Goal: Transaction & Acquisition: Purchase product/service

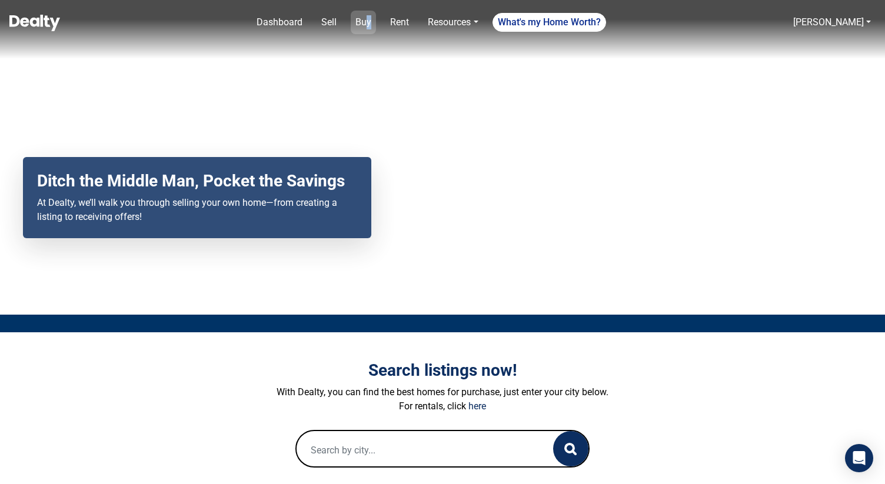
click at [374, 21] on link "Buy" at bounding box center [363, 23] width 25 height 24
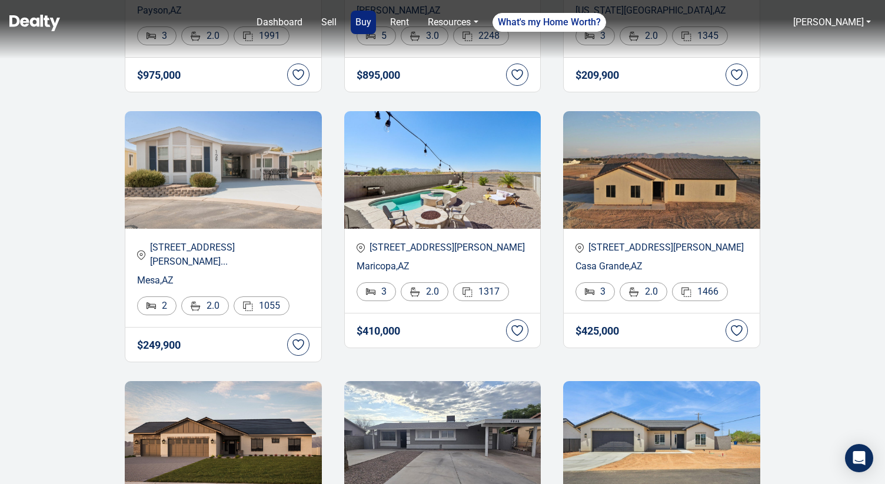
scroll to position [395, 0]
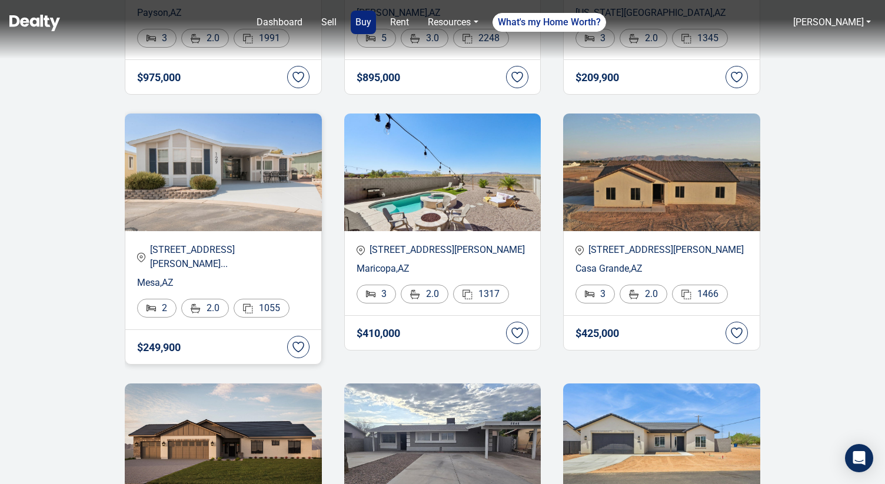
click at [234, 200] on img at bounding box center [223, 173] width 197 height 118
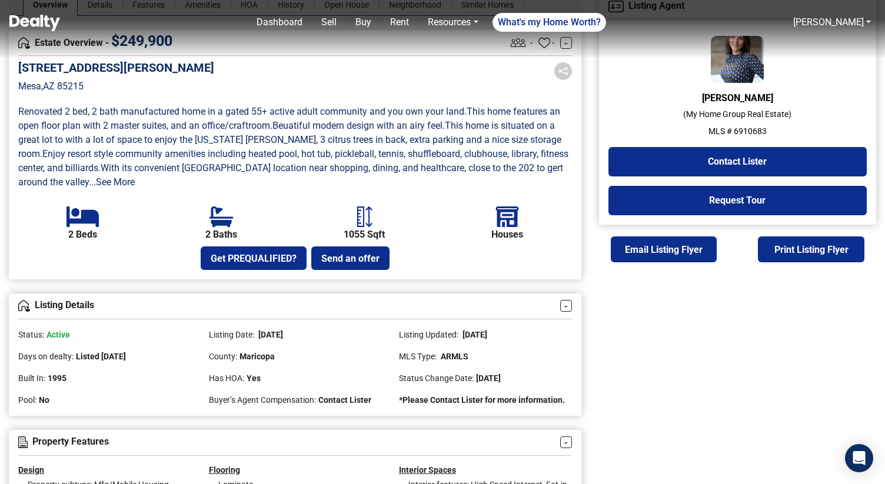
scroll to position [312, 0]
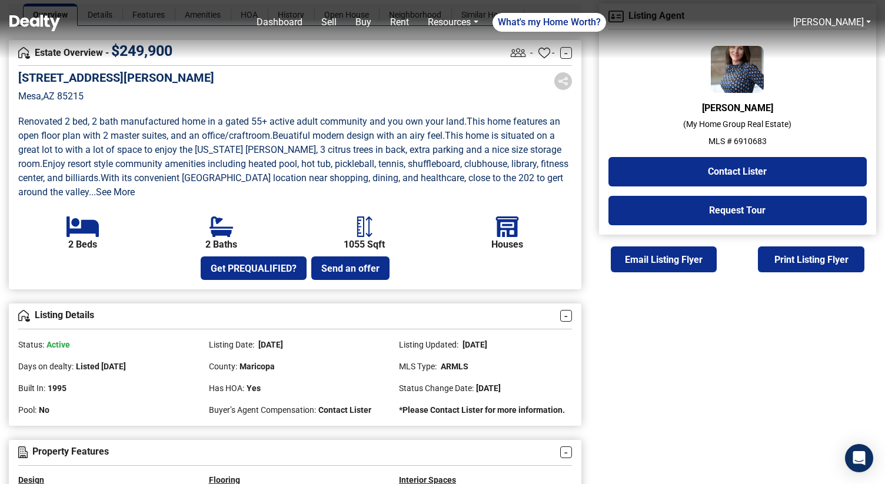
click at [745, 140] on p "MLS # 6910683" at bounding box center [737, 141] width 258 height 12
copy p "6910683"
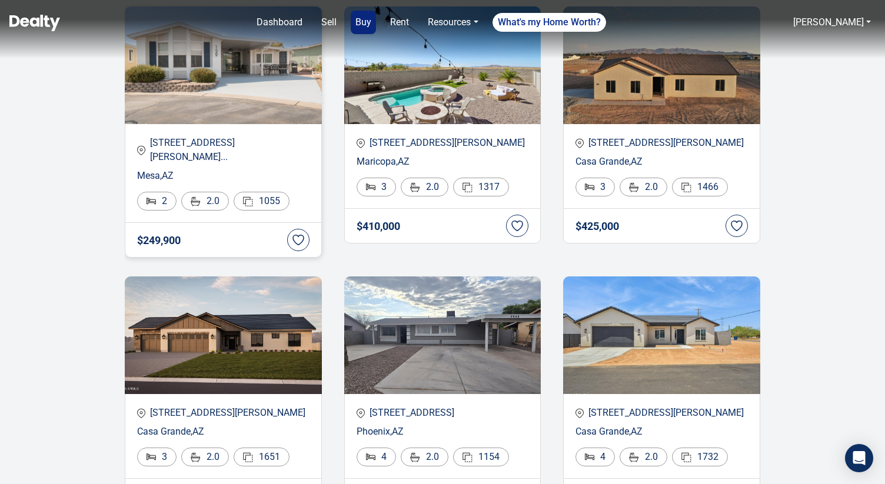
scroll to position [517, 0]
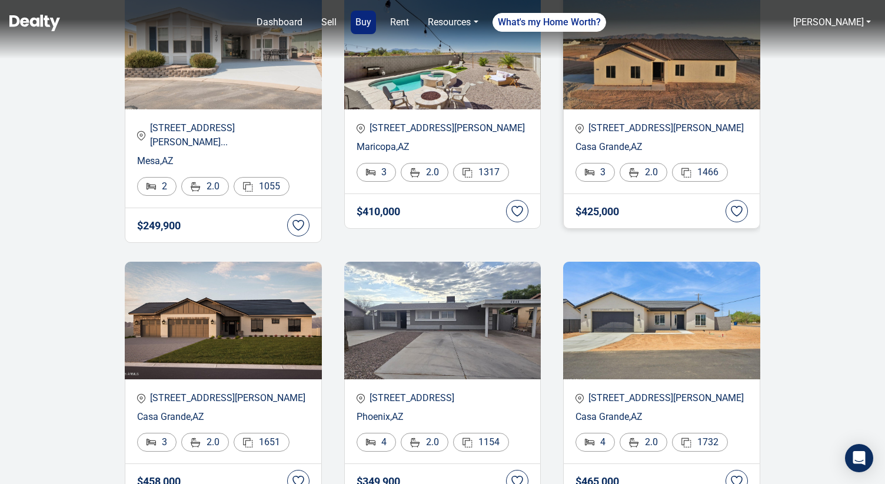
click at [611, 137] on div "[STREET_ADDRESS][GEOGRAPHIC_DATA][PERSON_NAME] 2.0 1466" at bounding box center [661, 151] width 197 height 84
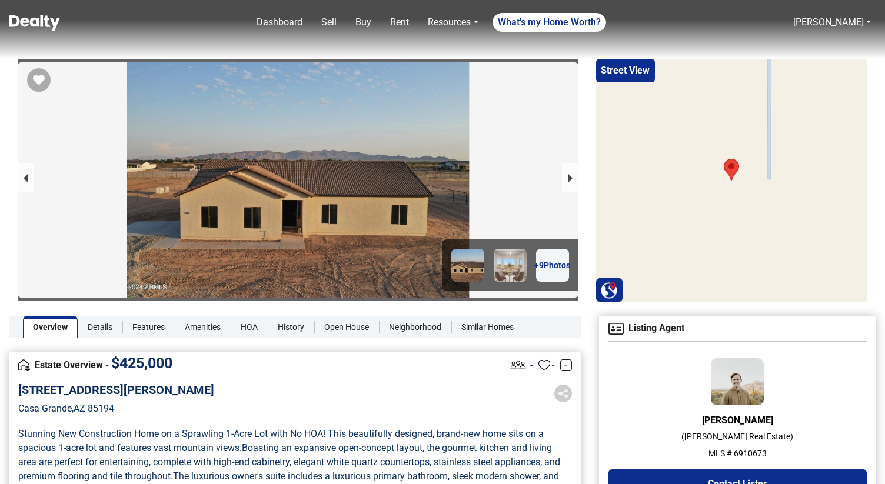
scroll to position [223, 0]
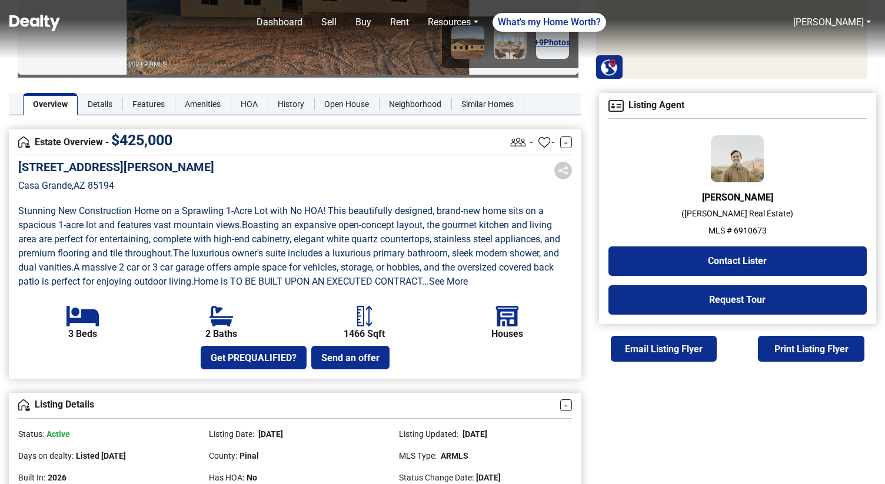
click at [747, 232] on p "MLS # 6910673" at bounding box center [737, 231] width 258 height 12
copy p "6910673"
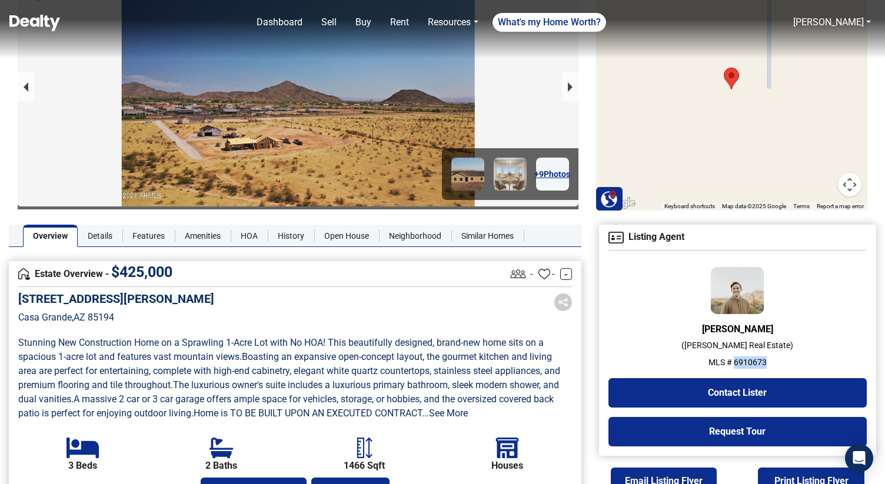
scroll to position [81, 0]
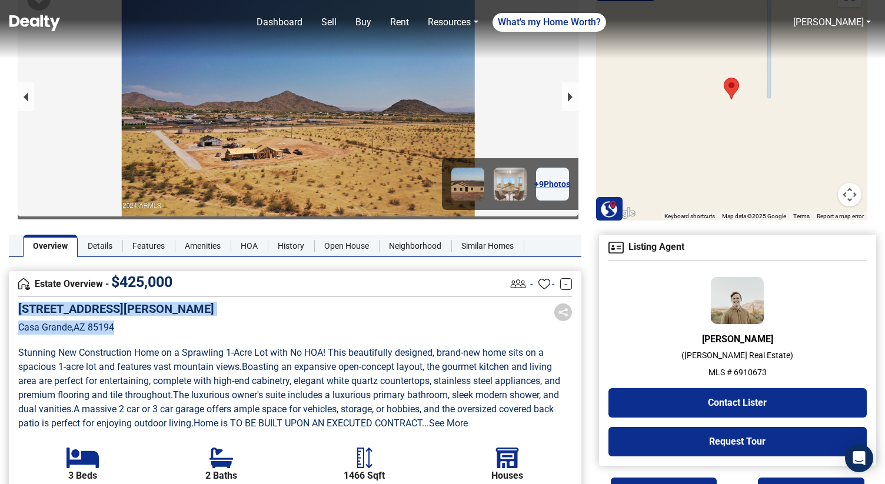
drag, startPoint x: 118, startPoint y: 328, endPoint x: 14, endPoint y: 302, distance: 107.5
click at [14, 301] on div "Estate Overview - $ 425,000 - - - 6374 N Jessie Road Casa Grande , AZ 85194 Stu…" at bounding box center [295, 395] width 573 height 249
copy div "6374 N Jessie Road Casa Grande , AZ 85194"
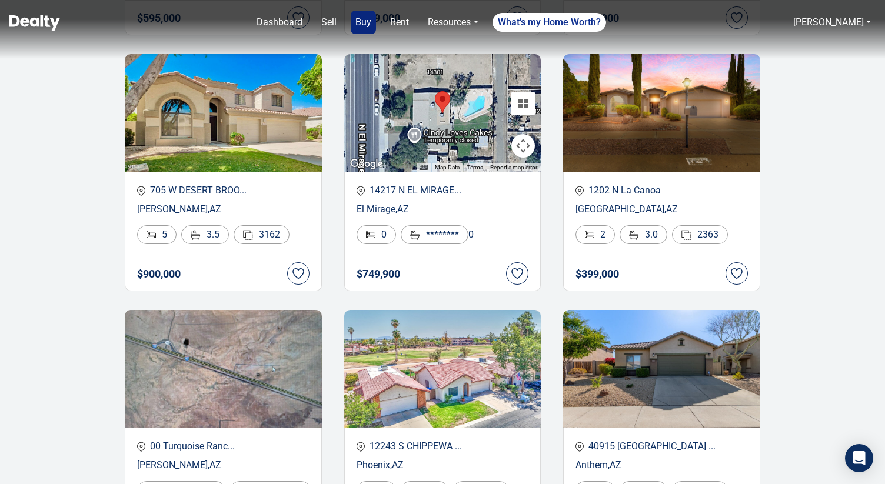
scroll to position [1237, 0]
click at [175, 202] on p "Chandler , AZ" at bounding box center [223, 209] width 172 height 14
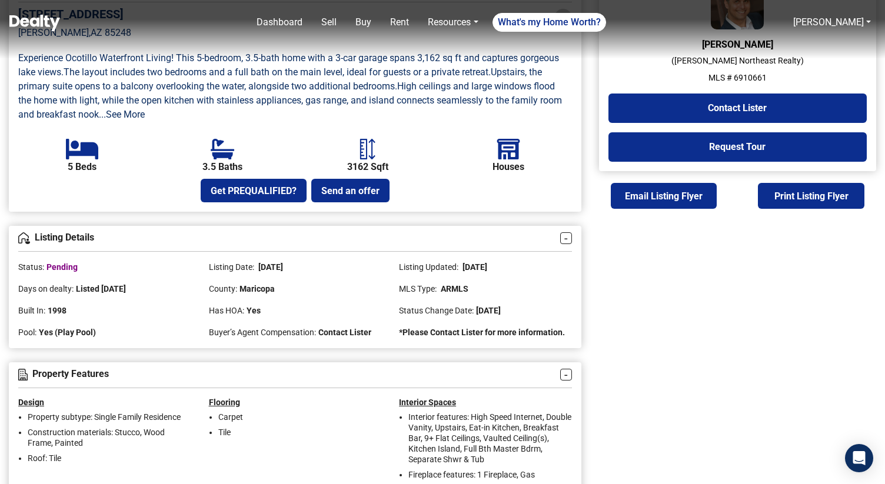
scroll to position [378, 0]
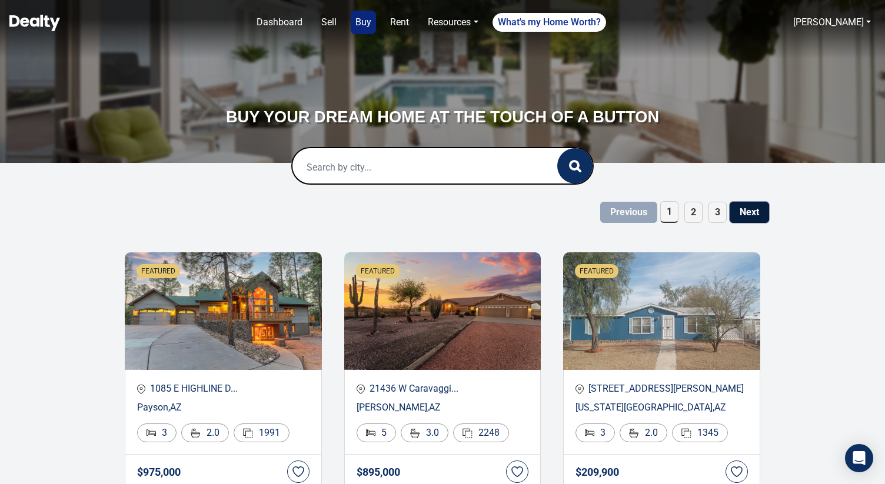
click at [760, 211] on button "Next" at bounding box center [749, 212] width 39 height 21
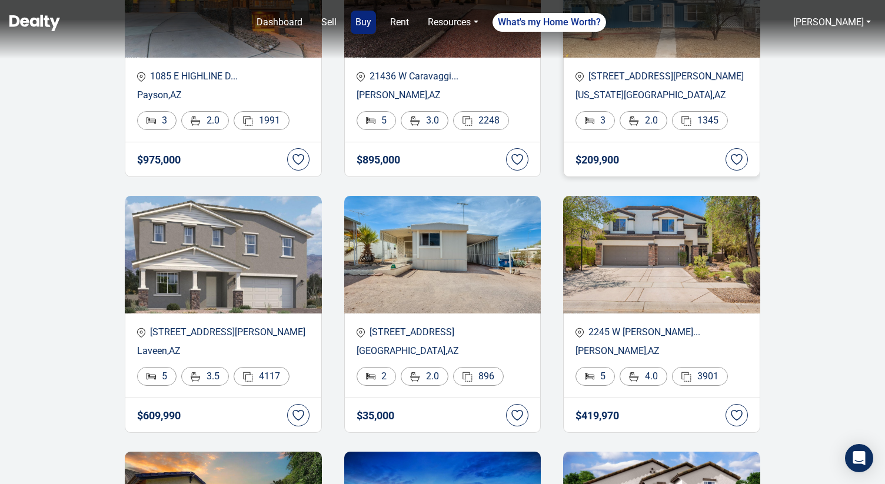
scroll to position [310, 0]
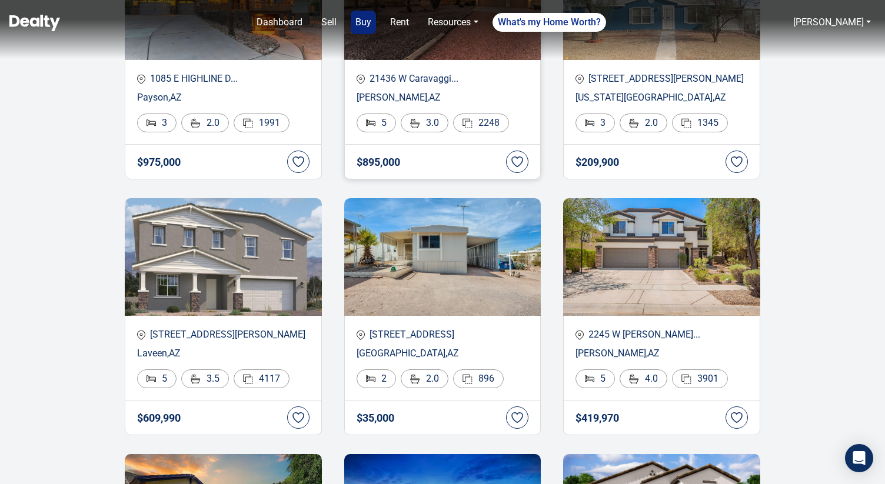
click at [409, 78] on p "21436 W Caravaggi..." at bounding box center [443, 79] width 172 height 14
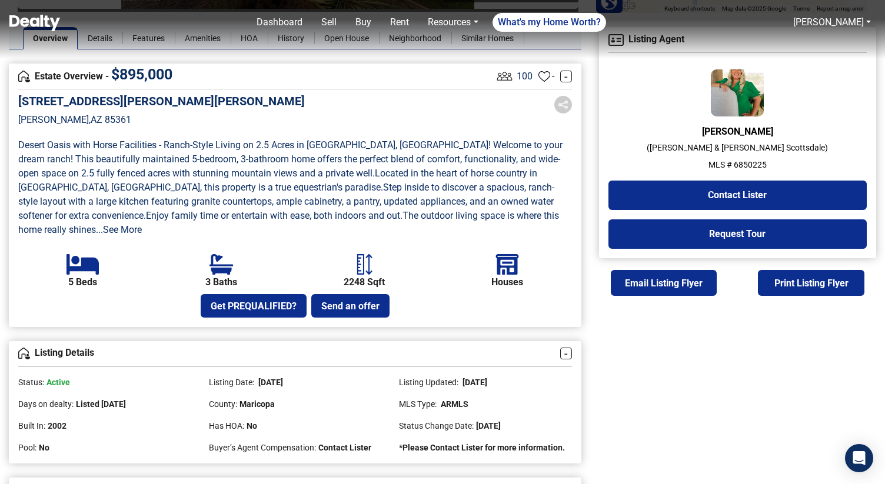
scroll to position [288, 0]
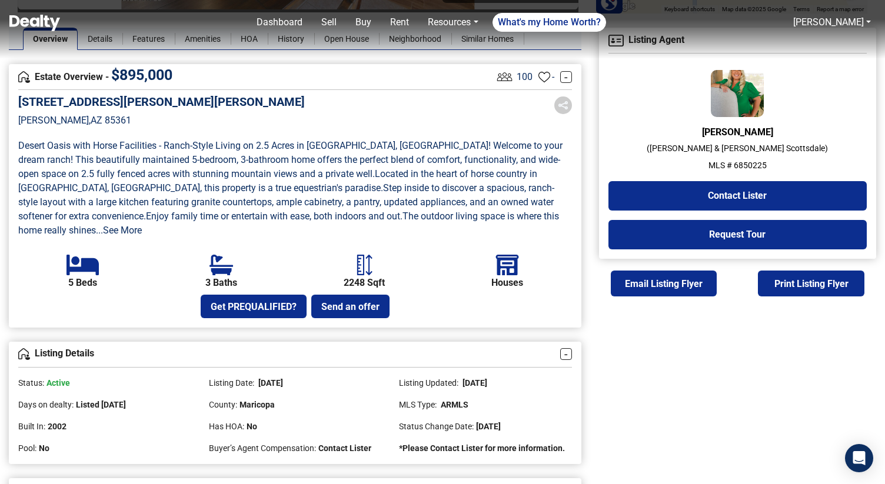
click at [761, 164] on p "MLS # 6850225" at bounding box center [737, 165] width 258 height 12
copy p "6850225"
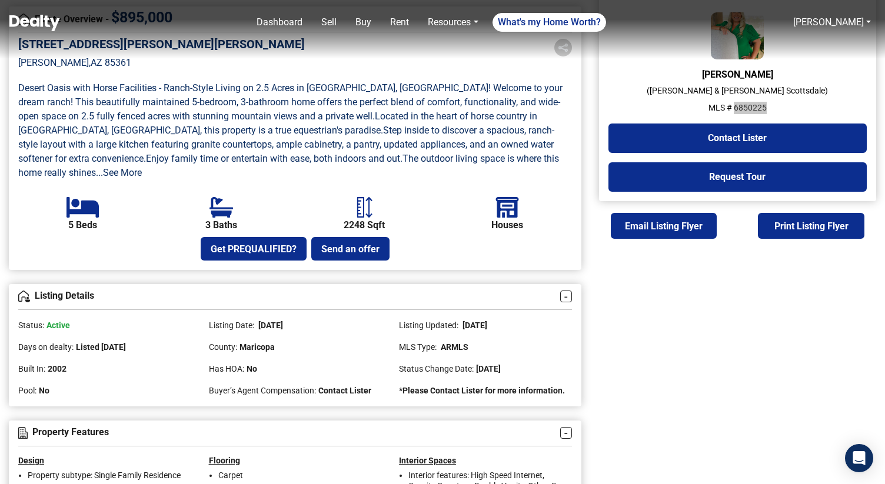
scroll to position [623, 0]
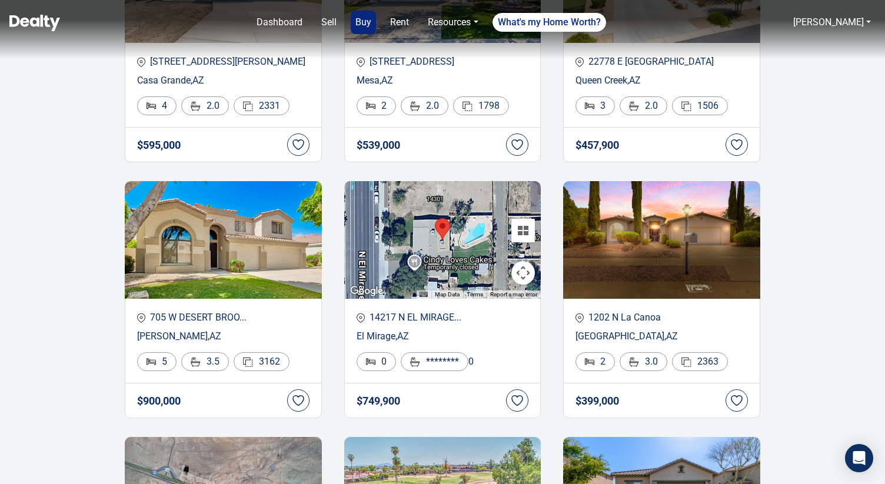
scroll to position [1121, 0]
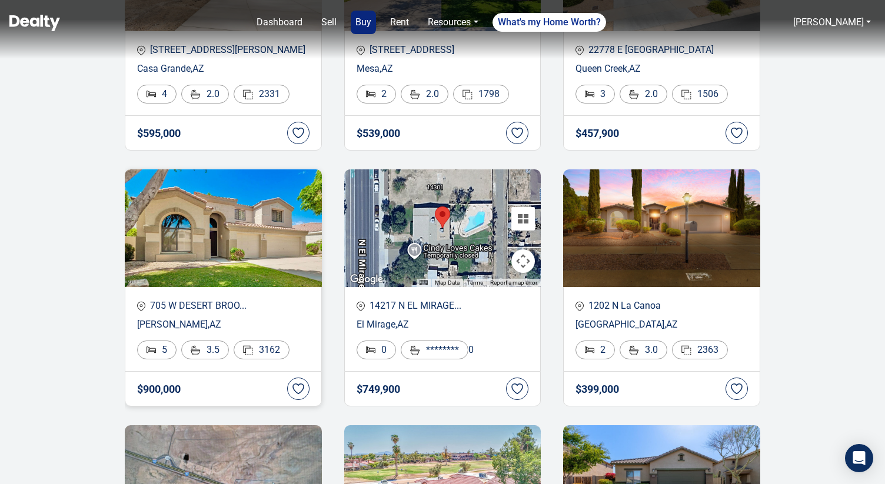
click at [188, 224] on img at bounding box center [223, 228] width 197 height 118
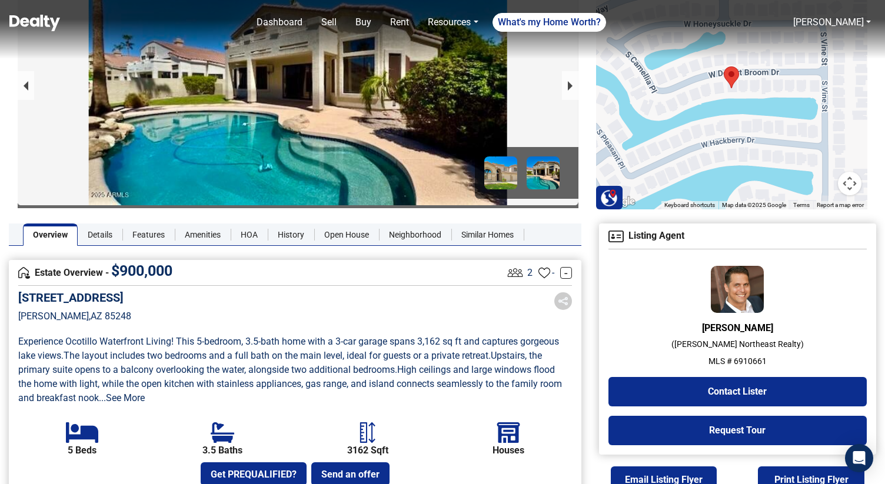
scroll to position [82, 0]
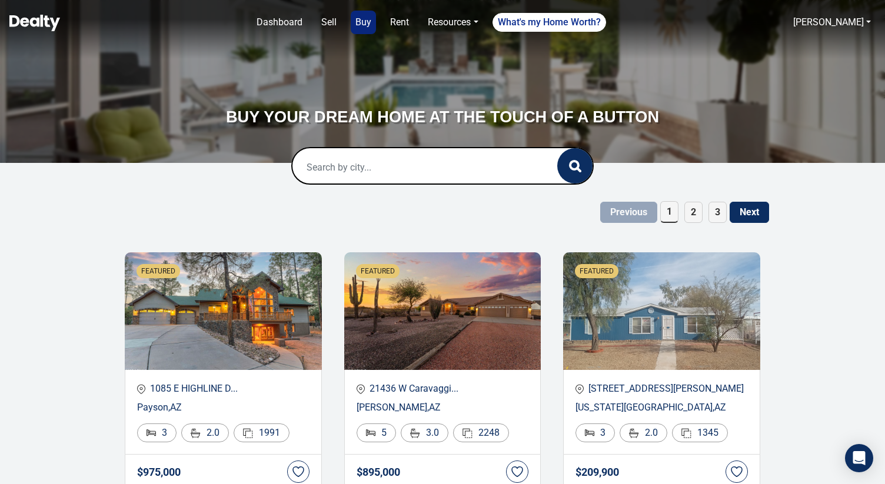
click at [723, 214] on span "3" at bounding box center [717, 212] width 18 height 21
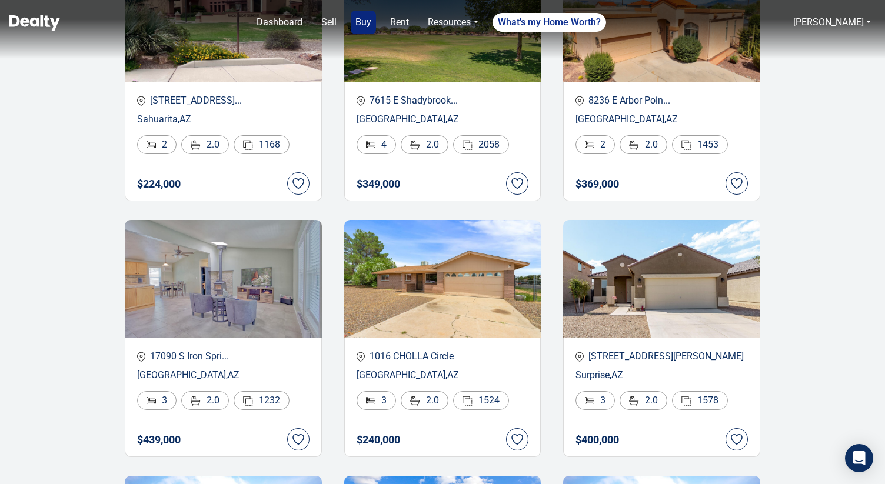
scroll to position [546, 0]
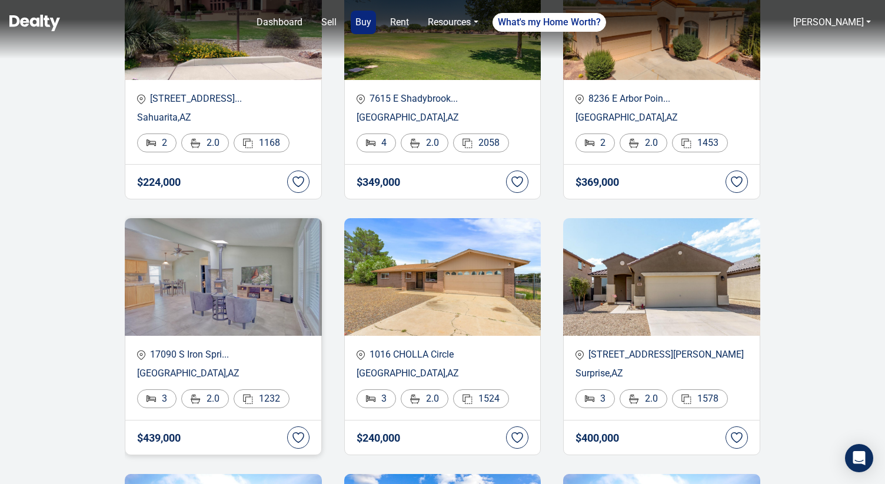
click at [204, 371] on p "Munds Park , AZ" at bounding box center [223, 374] width 172 height 14
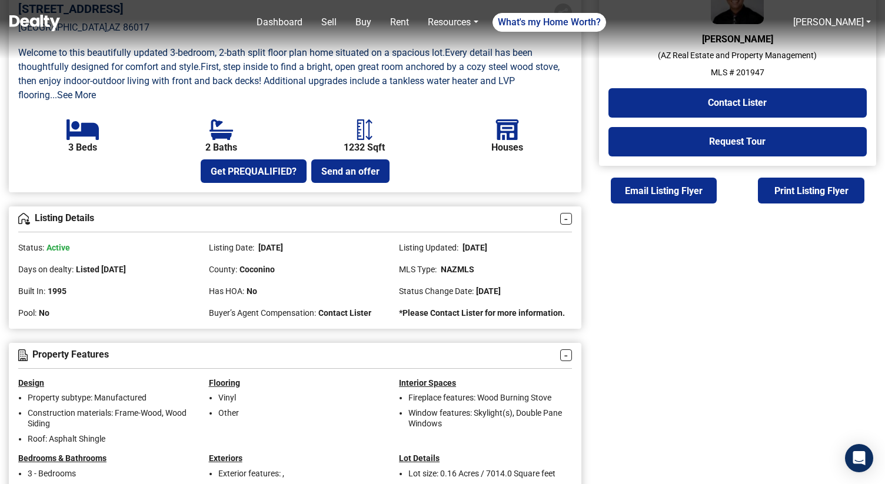
scroll to position [352, 0]
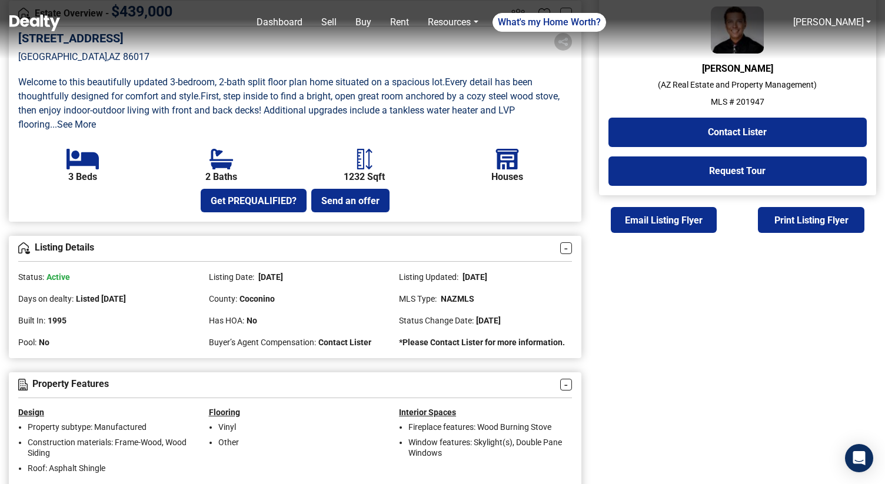
click at [752, 102] on p "MLS # 201947" at bounding box center [737, 102] width 258 height 12
copy p "201947"
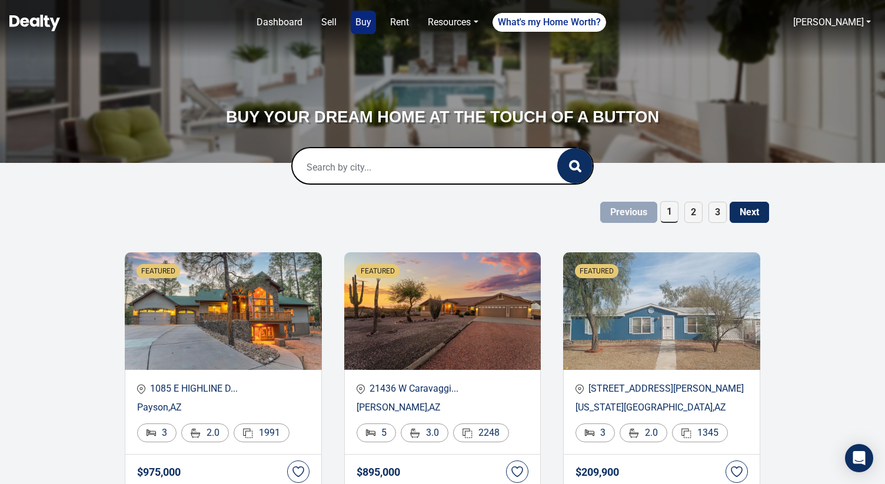
click at [717, 208] on span "3" at bounding box center [717, 212] width 18 height 21
click at [744, 208] on button "Next" at bounding box center [749, 212] width 39 height 21
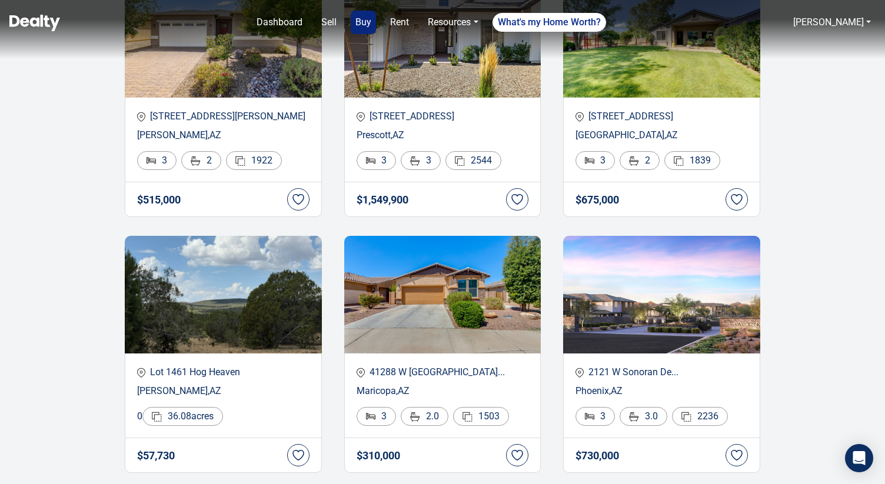
scroll to position [1815, 0]
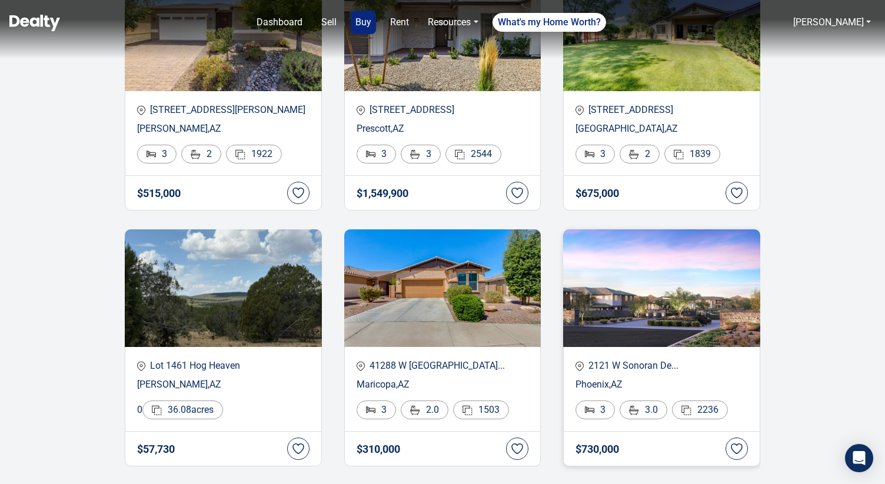
click at [597, 380] on p "Phoenix , AZ" at bounding box center [661, 385] width 172 height 14
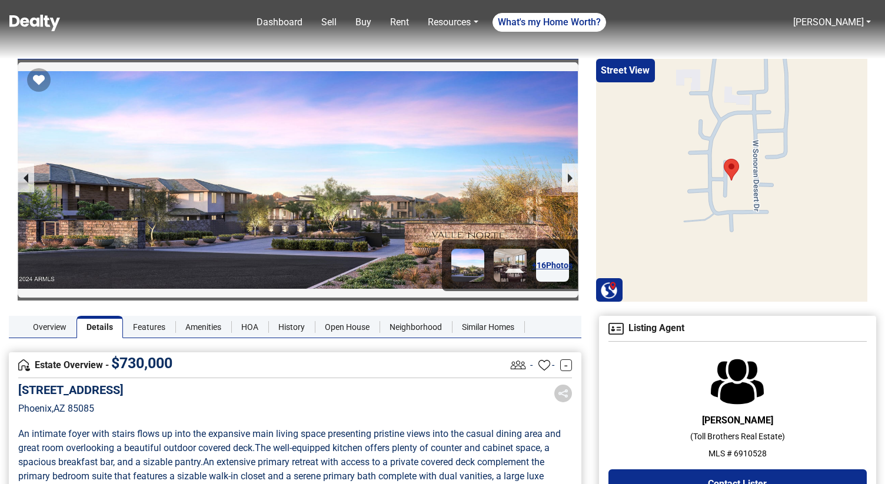
scroll to position [485, 0]
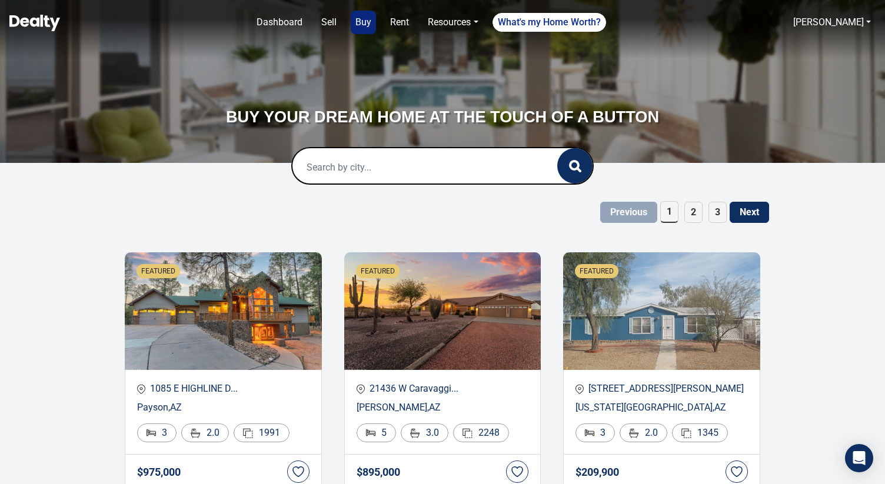
click at [724, 217] on span "3" at bounding box center [717, 212] width 18 height 21
click at [751, 210] on button "Next" at bounding box center [749, 212] width 39 height 21
click at [728, 211] on div "Previous 4 5 6 Next" at bounding box center [442, 212] width 653 height 22
click at [717, 211] on span "6" at bounding box center [717, 212] width 18 height 21
click at [746, 209] on button "Next" at bounding box center [749, 212] width 39 height 21
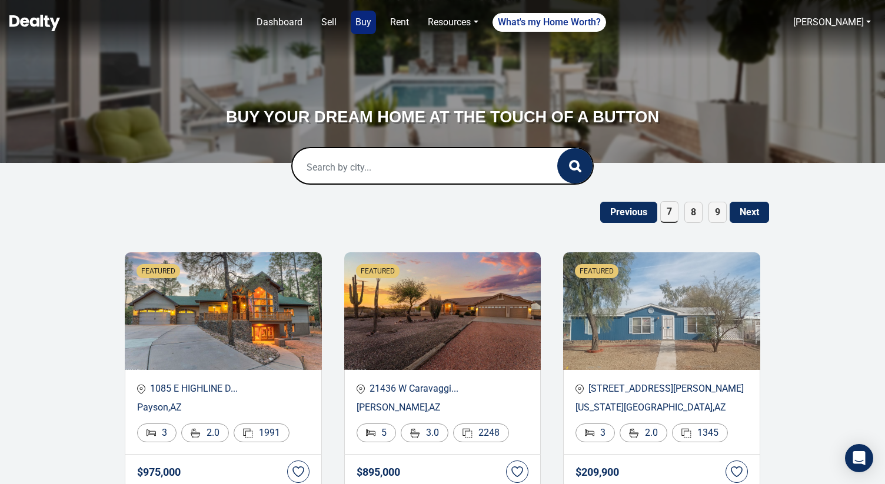
click at [720, 214] on span "9" at bounding box center [717, 212] width 18 height 21
click at [750, 215] on button "Next" at bounding box center [749, 212] width 39 height 21
click at [716, 215] on span "12" at bounding box center [715, 212] width 24 height 21
click at [749, 216] on button "Next" at bounding box center [749, 212] width 39 height 21
click at [718, 212] on span "15" at bounding box center [715, 212] width 24 height 21
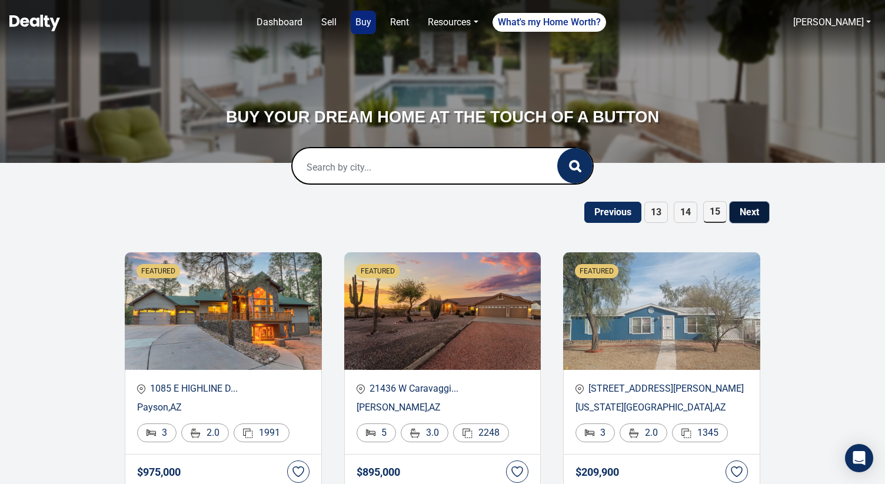
click at [744, 215] on button "Next" at bounding box center [749, 212] width 39 height 21
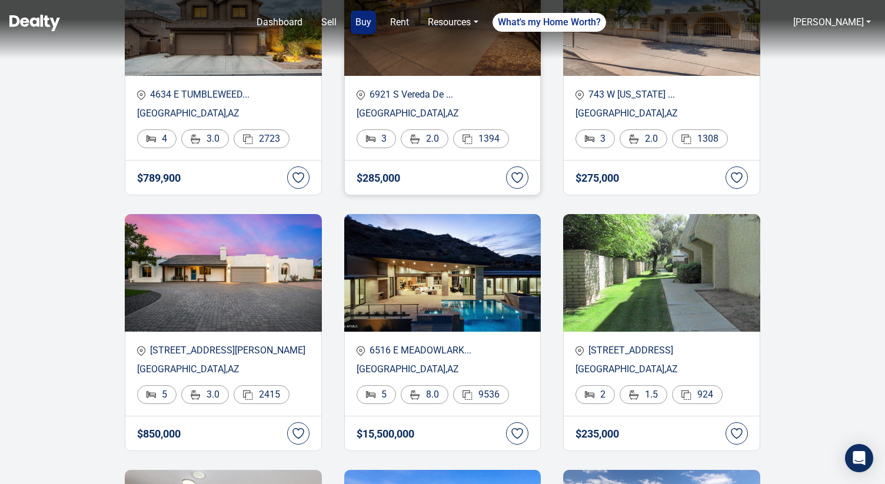
scroll to position [1181, 0]
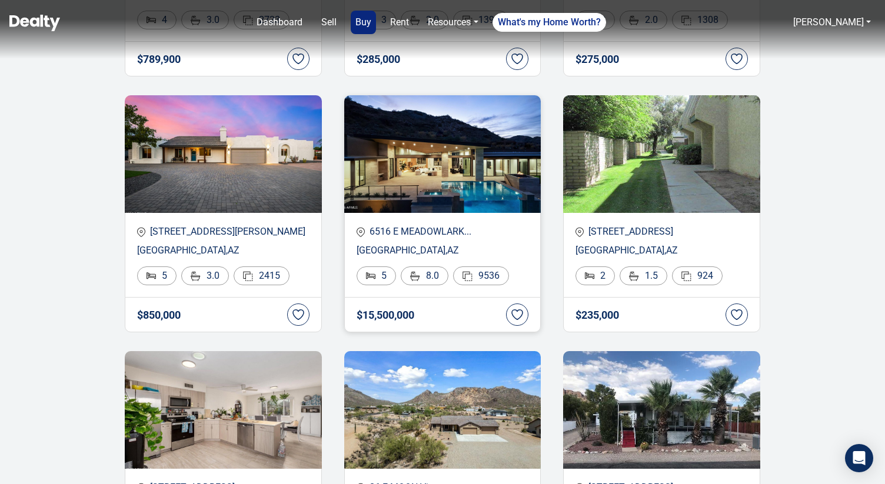
click at [415, 250] on p "Paradise Valley , AZ" at bounding box center [443, 251] width 172 height 14
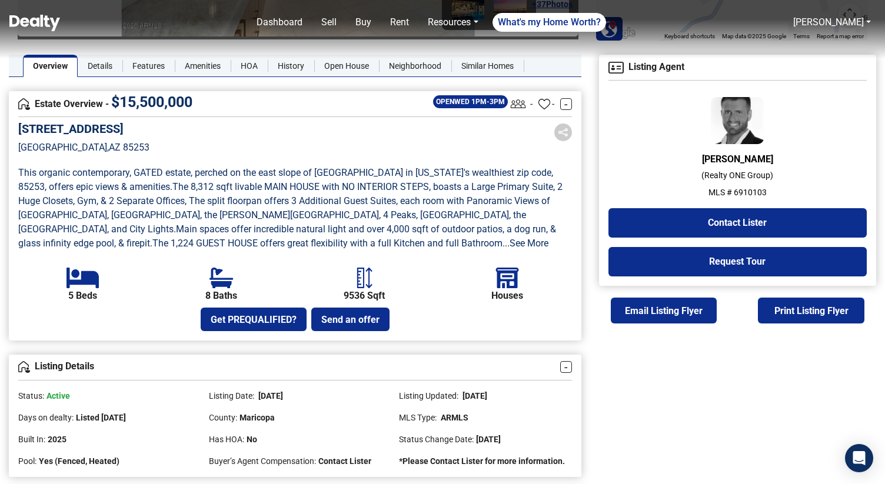
scroll to position [265, 0]
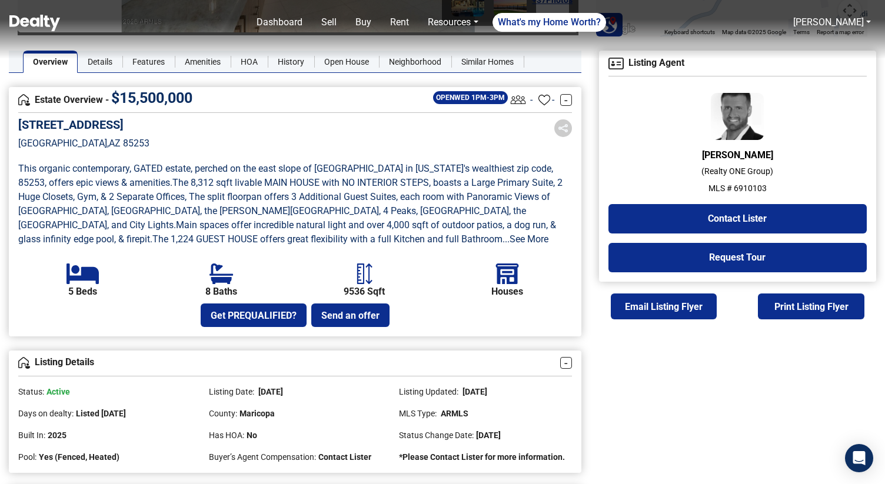
click at [741, 187] on p "MLS # 6910103" at bounding box center [737, 188] width 258 height 12
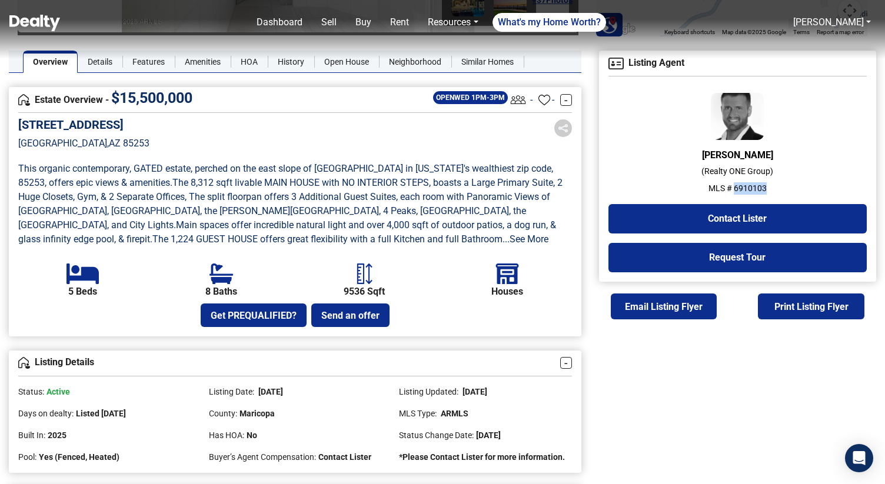
copy p "6910103"
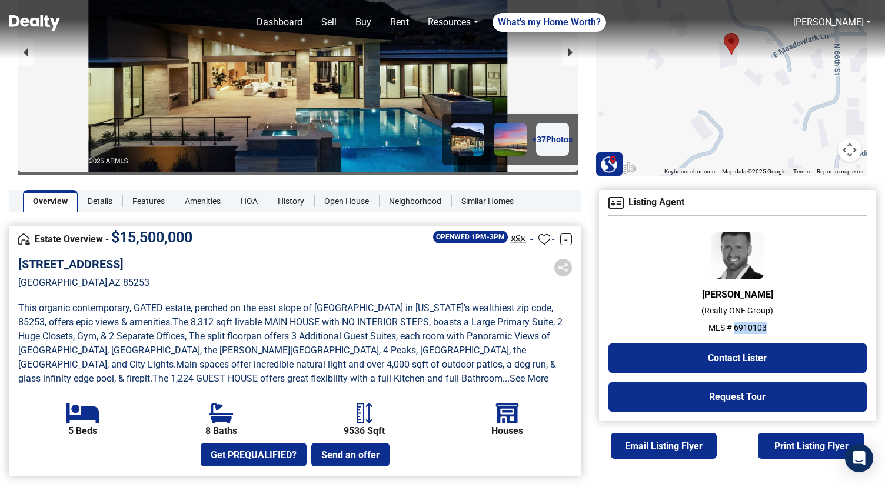
scroll to position [0, 0]
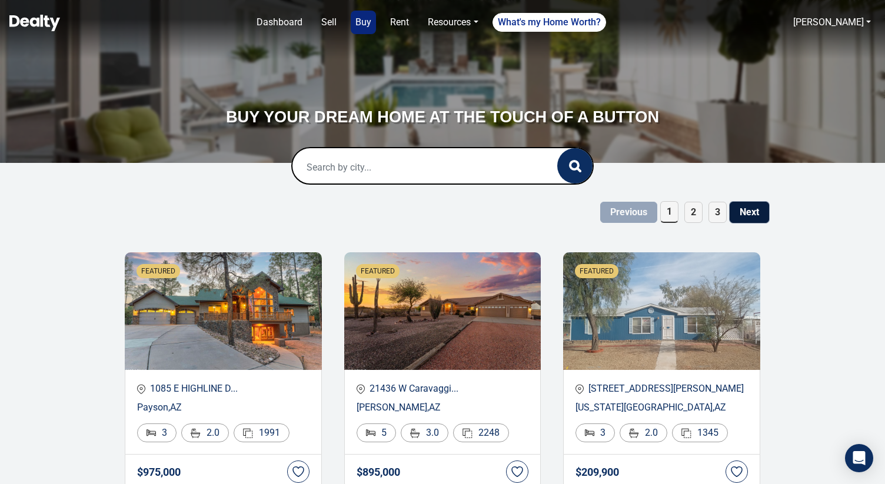
click at [756, 214] on button "Next" at bounding box center [749, 212] width 39 height 21
click at [699, 205] on span "2" at bounding box center [693, 212] width 18 height 22
click at [711, 214] on span "3" at bounding box center [717, 212] width 18 height 21
click at [741, 212] on button "Next" at bounding box center [749, 212] width 39 height 21
click at [733, 214] on button "Next" at bounding box center [749, 212] width 39 height 21
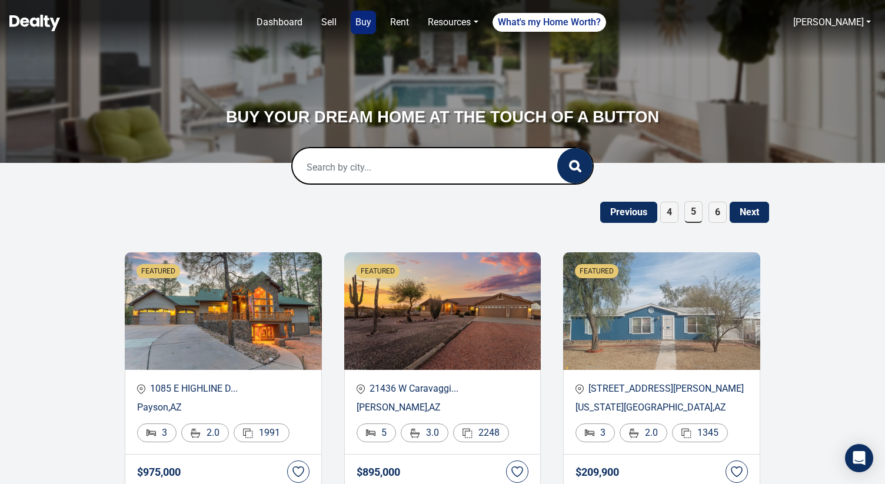
click at [718, 218] on span "6" at bounding box center [717, 212] width 18 height 21
click at [733, 215] on button "Next" at bounding box center [749, 212] width 39 height 21
click at [724, 218] on span "9" at bounding box center [717, 212] width 18 height 21
click at [750, 213] on button "Next" at bounding box center [749, 212] width 39 height 21
click at [719, 216] on span "12" at bounding box center [715, 212] width 24 height 21
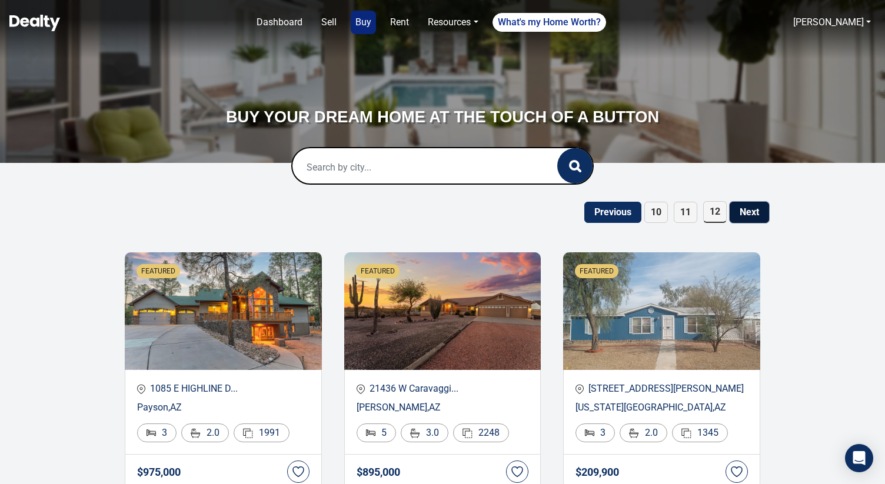
click at [738, 216] on button "Next" at bounding box center [749, 212] width 39 height 21
click at [376, 167] on input "text" at bounding box center [412, 167] width 241 height 38
paste input "2313 N Fremont BLV"
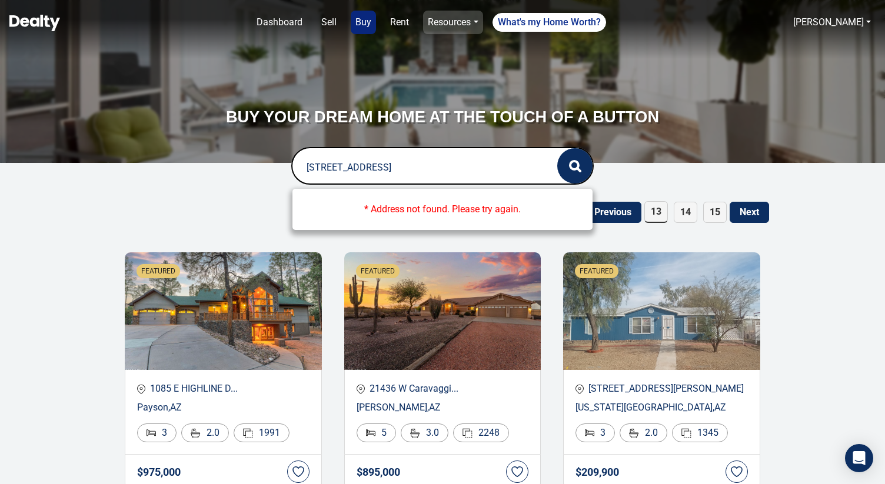
type input "2313 N Fremont"
click at [408, 172] on input "2313 N Fremont" at bounding box center [412, 167] width 241 height 38
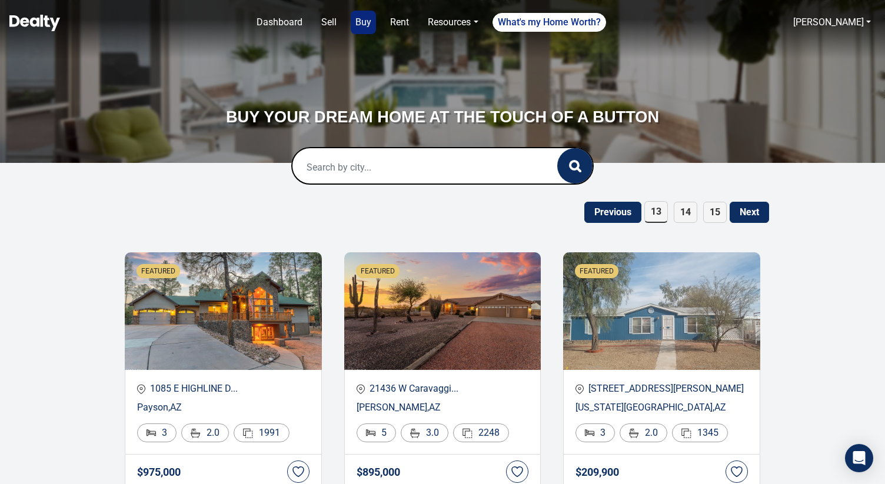
paste input "619 W Mountain"
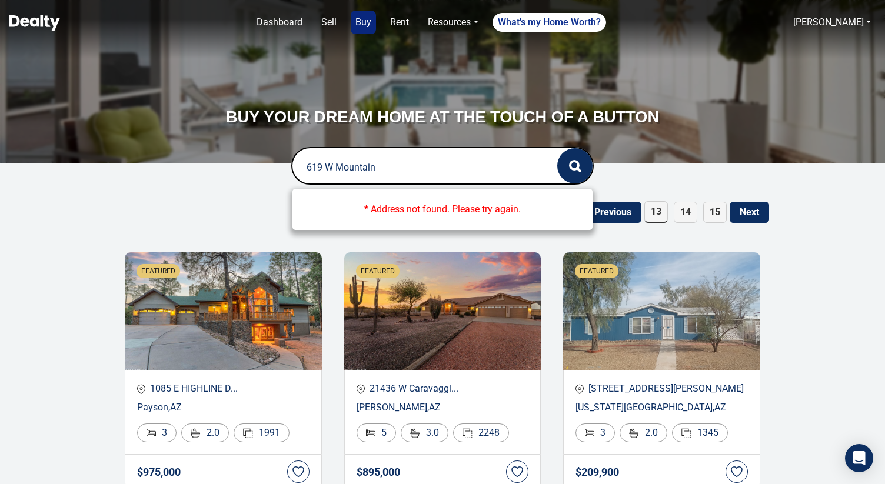
click at [310, 167] on input "619 W Mountain" at bounding box center [412, 167] width 241 height 38
type input "]"
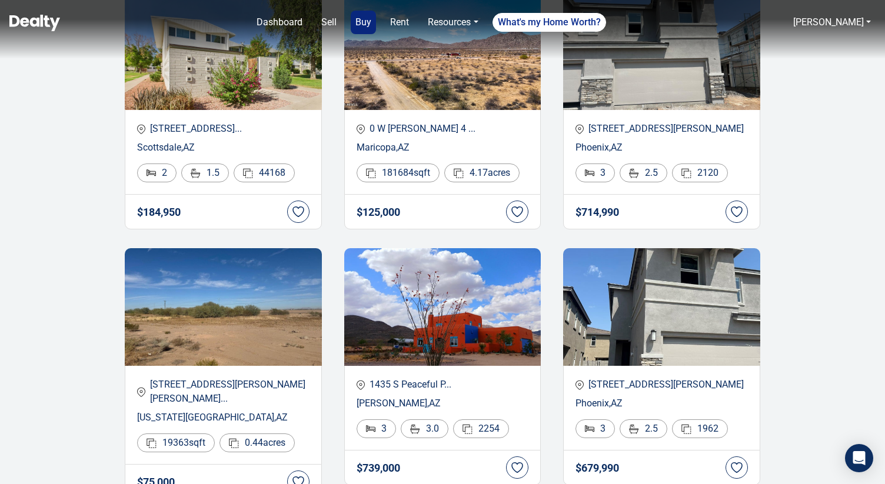
scroll to position [1541, 0]
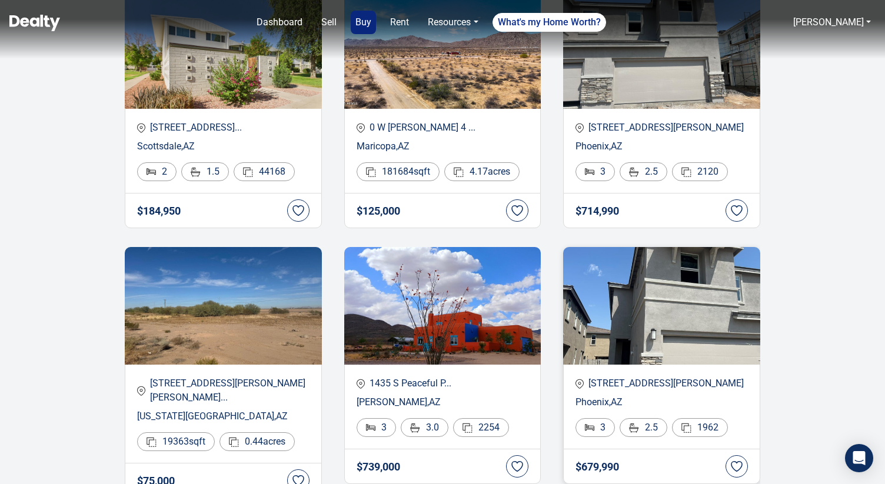
click at [637, 377] on p "5834 E ZACHARY Drive" at bounding box center [661, 384] width 172 height 14
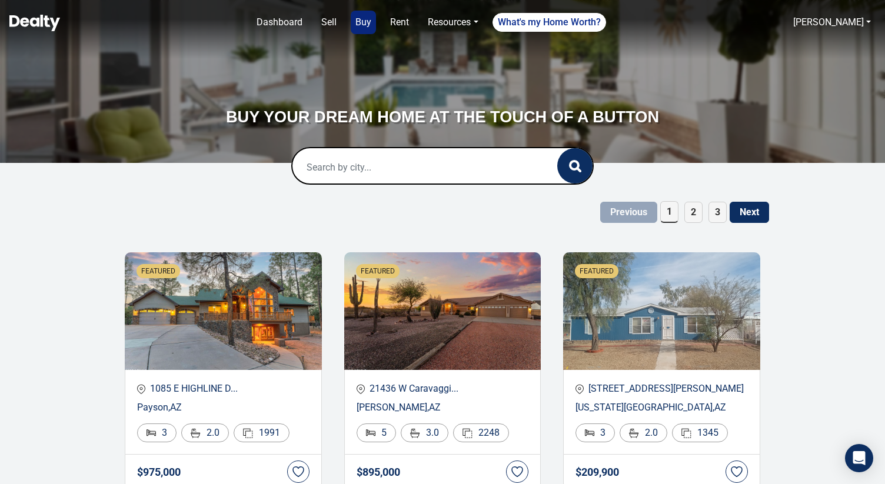
click at [411, 166] on input "text" at bounding box center [412, 167] width 241 height 38
paste input "3130 [PERSON_NAME] LN"
click at [395, 207] on div "[STREET_ADDRESS][PERSON_NAME]" at bounding box center [443, 207] width 282 height 24
type input "[STREET_ADDRESS][PERSON_NAME]"
click at [573, 169] on circle "button" at bounding box center [574, 165] width 8 height 8
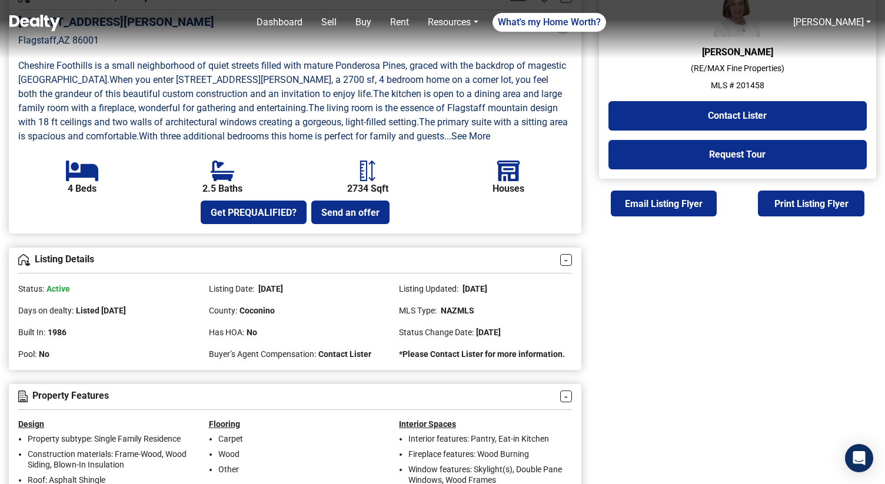
scroll to position [347, 0]
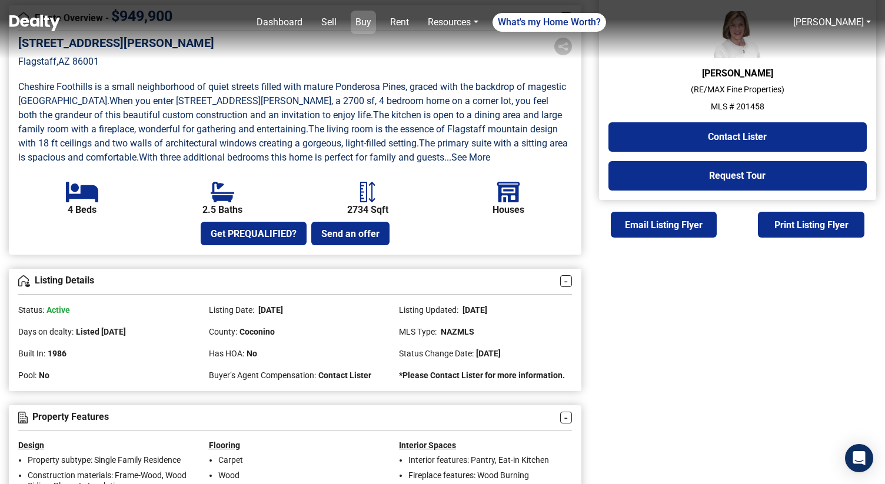
click at [373, 22] on link "Buy" at bounding box center [363, 23] width 25 height 24
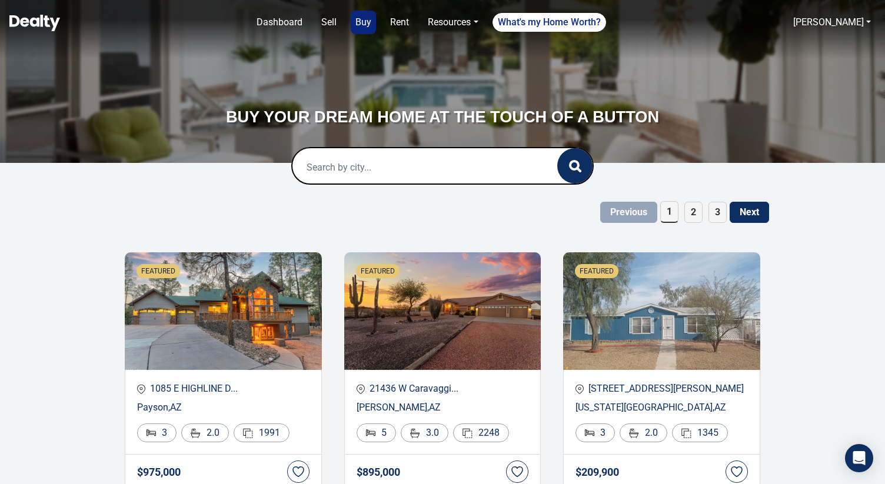
click at [340, 175] on input "text" at bounding box center [412, 167] width 241 height 38
paste input "1902 N [PERSON_NAME]"
click at [360, 200] on div "[STREET_ADDRESS][PERSON_NAME]" at bounding box center [443, 207] width 282 height 24
type input "[STREET_ADDRESS][PERSON_NAME]"
click at [574, 165] on icon "button" at bounding box center [575, 166] width 12 height 12
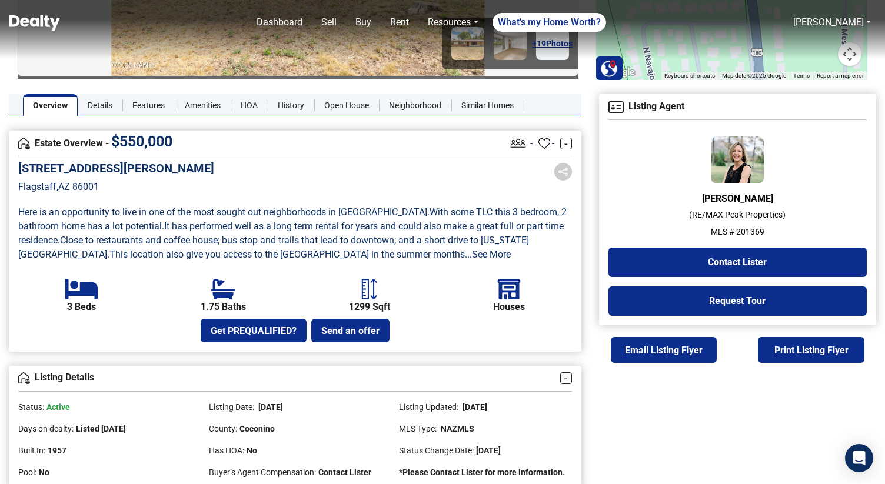
scroll to position [292, 0]
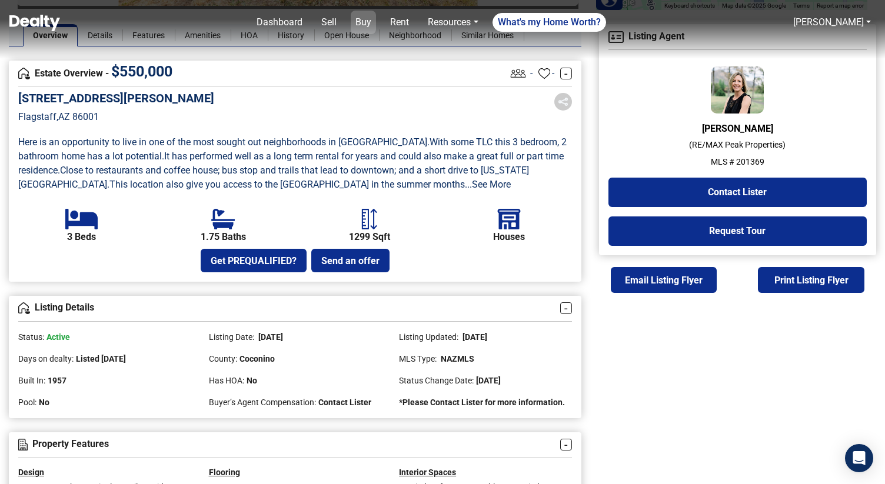
click at [371, 22] on link "Buy" at bounding box center [363, 23] width 25 height 24
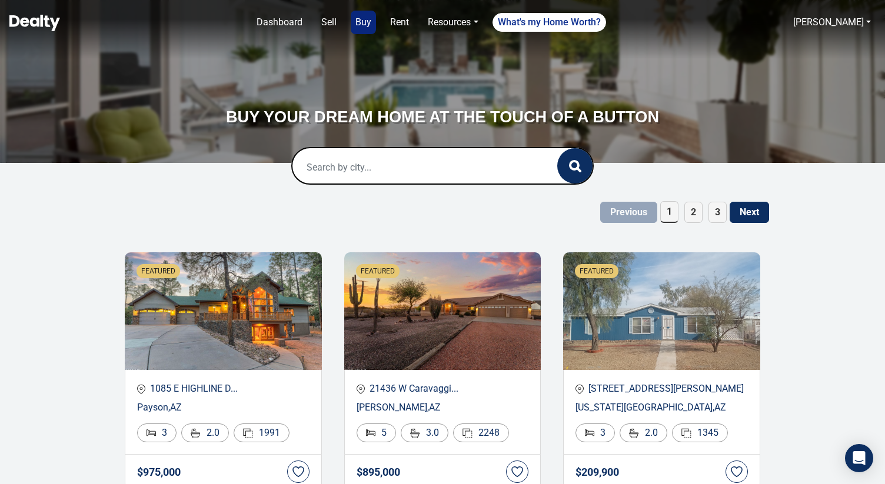
click at [371, 160] on input "text" at bounding box center [412, 167] width 241 height 38
paste input "507 W [PERSON_NAME]"
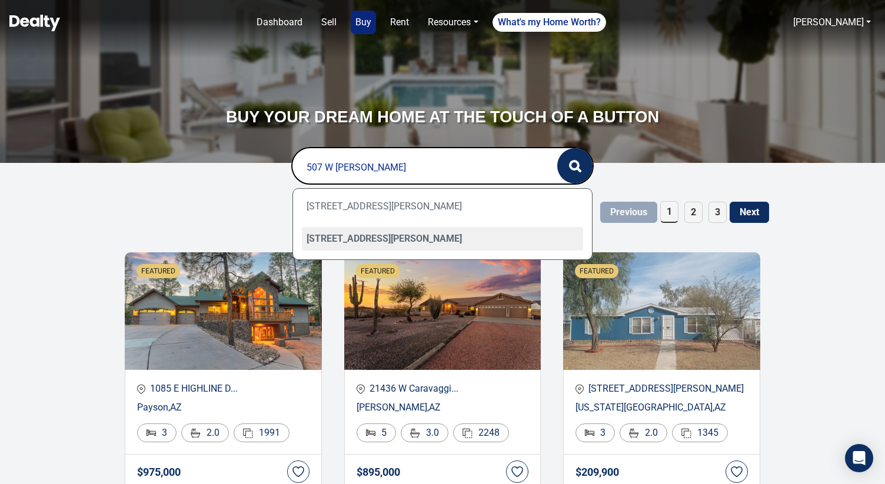
click at [400, 232] on div "507 W Philomena Drive, Flagstaff, AZ 86001" at bounding box center [443, 239] width 282 height 24
type input "507 W Philomena Drive, Flagstaff, AZ 86001"
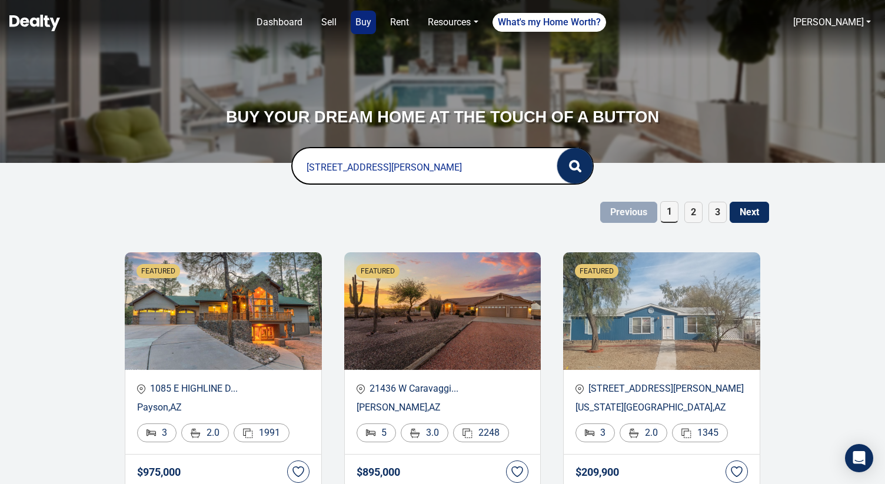
click at [585, 167] on button "button" at bounding box center [574, 165] width 35 height 35
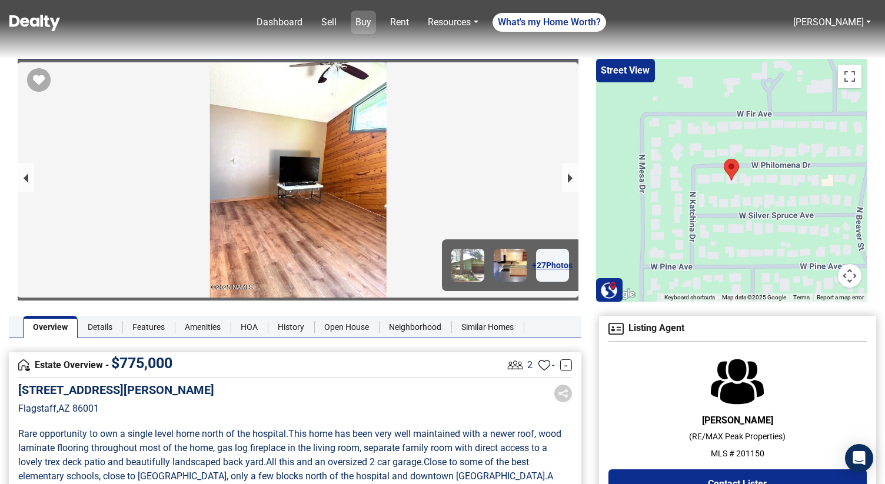
click at [369, 24] on link "Buy" at bounding box center [363, 23] width 25 height 24
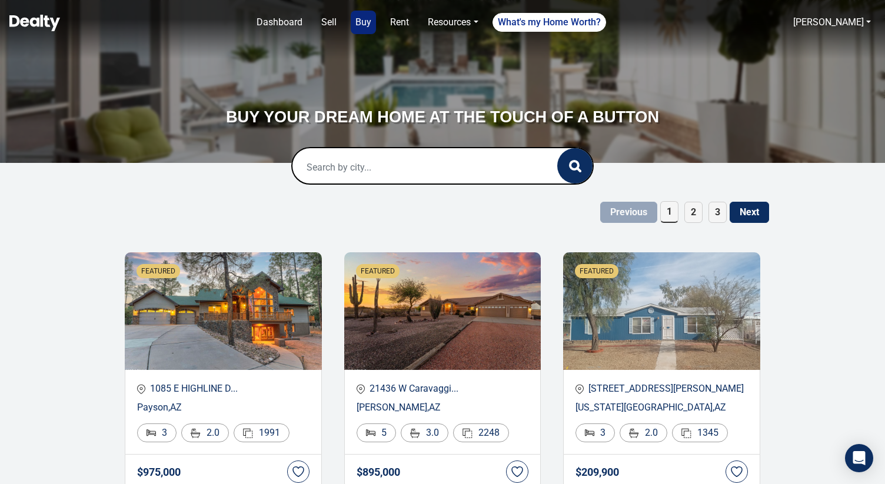
click at [409, 168] on input "text" at bounding box center [412, 167] width 241 height 38
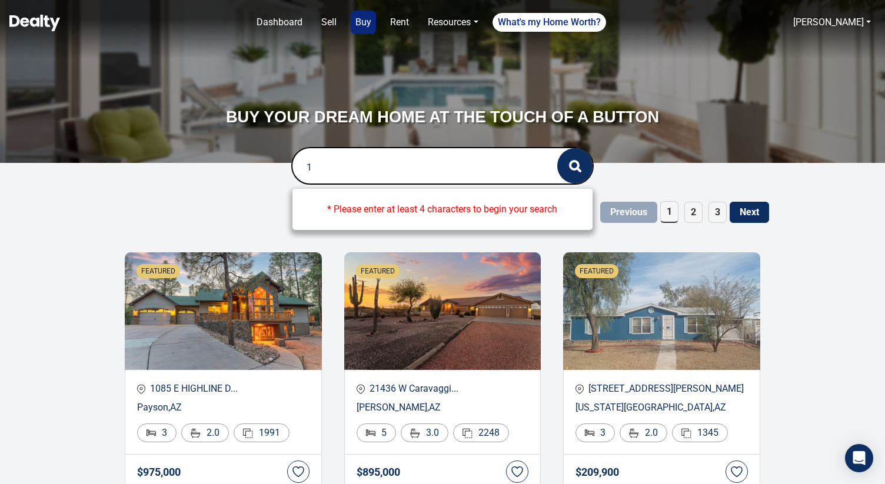
paste input "718 W University"
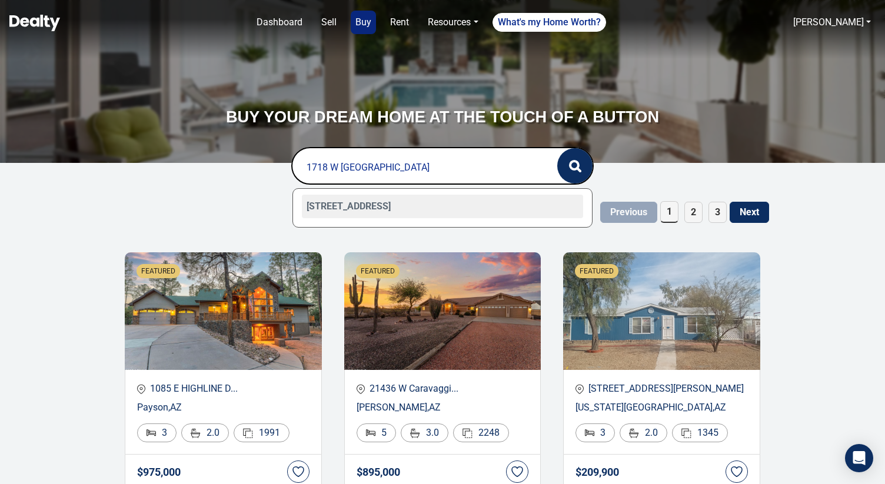
click at [402, 208] on div "[STREET_ADDRESS]" at bounding box center [443, 207] width 282 height 24
type input "[STREET_ADDRESS]"
click at [580, 164] on icon "button" at bounding box center [575, 166] width 12 height 12
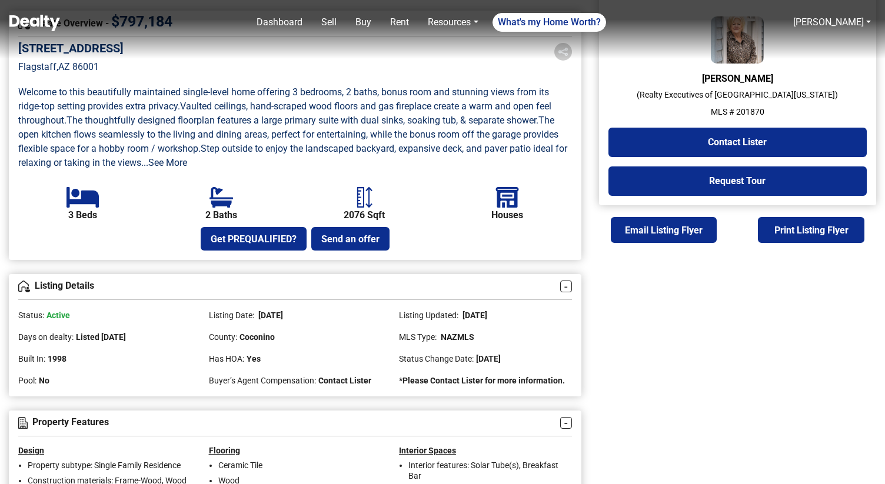
scroll to position [345, 0]
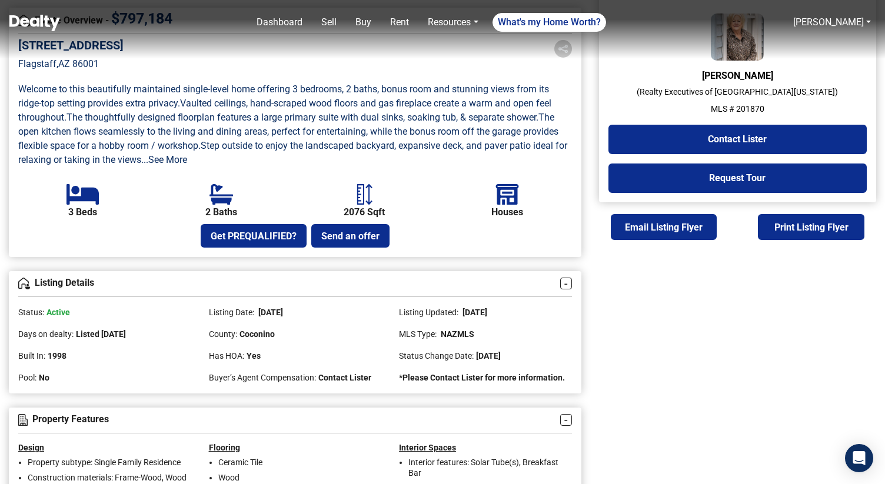
click at [753, 110] on p "MLS # 201870" at bounding box center [737, 109] width 258 height 12
copy p "201870"
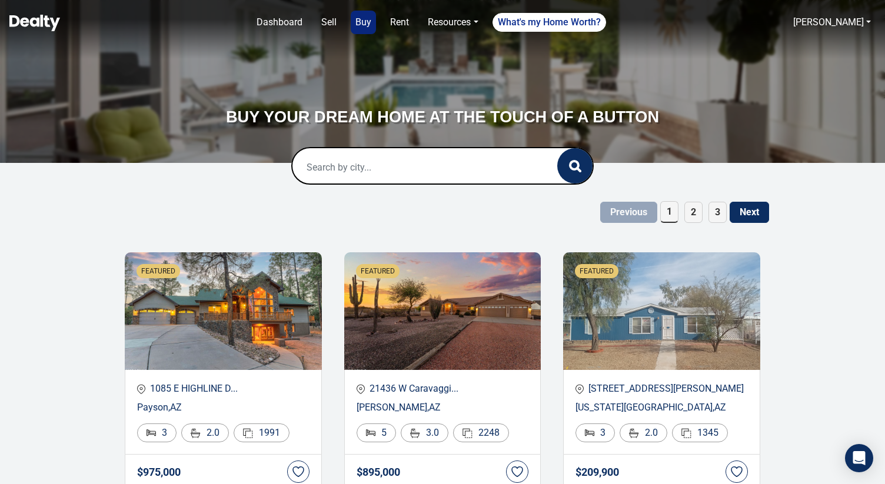
click at [719, 217] on span "3" at bounding box center [717, 212] width 18 height 21
click at [756, 212] on button "Next" at bounding box center [749, 212] width 39 height 21
click at [719, 211] on span "6" at bounding box center [717, 212] width 18 height 21
click at [746, 210] on button "Next" at bounding box center [749, 212] width 39 height 21
click at [720, 220] on span "9" at bounding box center [717, 212] width 18 height 21
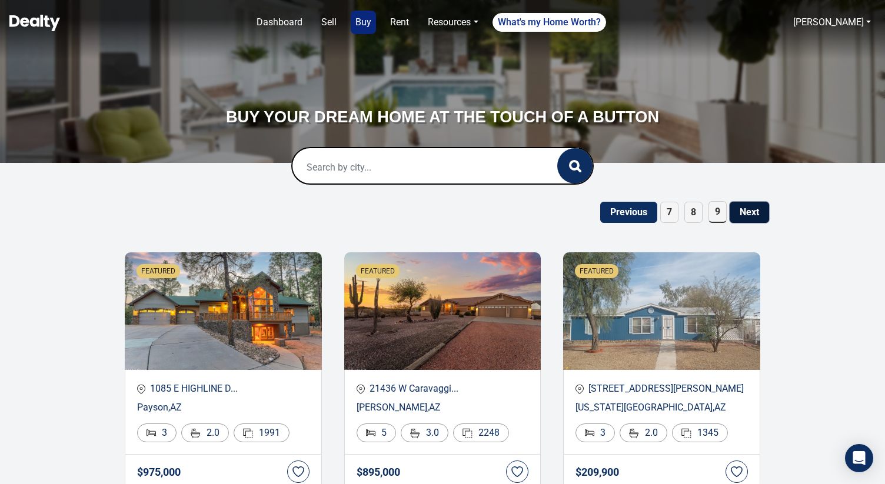
click at [742, 217] on button "Next" at bounding box center [749, 212] width 39 height 21
click at [715, 218] on span "12" at bounding box center [715, 212] width 24 height 21
click at [750, 216] on button "Next" at bounding box center [749, 212] width 39 height 21
click at [725, 213] on span "15" at bounding box center [715, 212] width 24 height 21
click at [757, 211] on button "Next" at bounding box center [749, 212] width 39 height 21
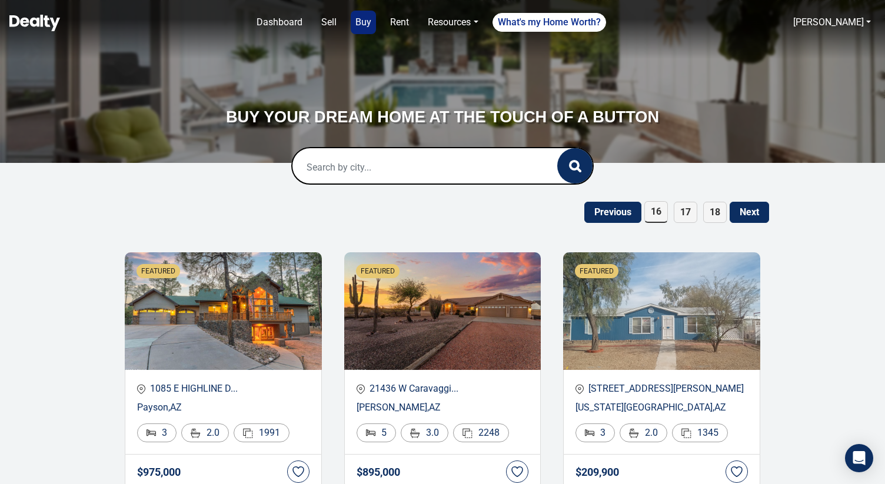
click at [710, 209] on span "18" at bounding box center [715, 212] width 24 height 21
click at [754, 208] on button "Next" at bounding box center [749, 212] width 39 height 21
click at [714, 211] on span "21" at bounding box center [715, 212] width 24 height 21
click at [747, 210] on button "Next" at bounding box center [749, 212] width 39 height 21
click at [409, 177] on input "text" at bounding box center [412, 167] width 241 height 38
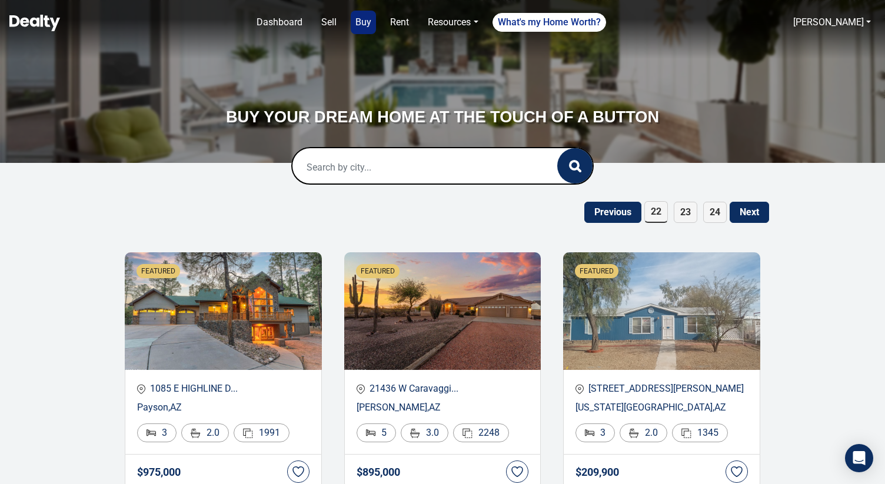
paste input "207 S Beaver"
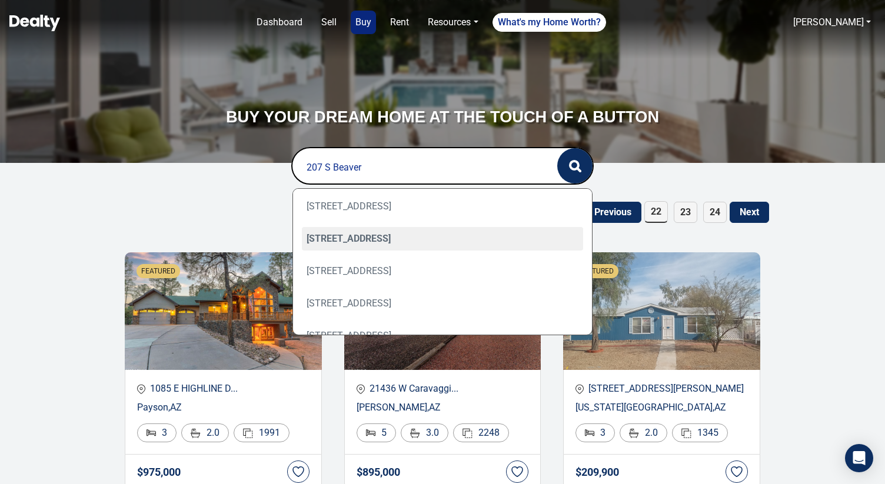
click at [435, 246] on div "207 S Beaver Street, 202, Flagstaff, AZ 86001" at bounding box center [443, 239] width 282 height 24
type input "207 S Beaver Street, 202, Flagstaff, AZ 86001"
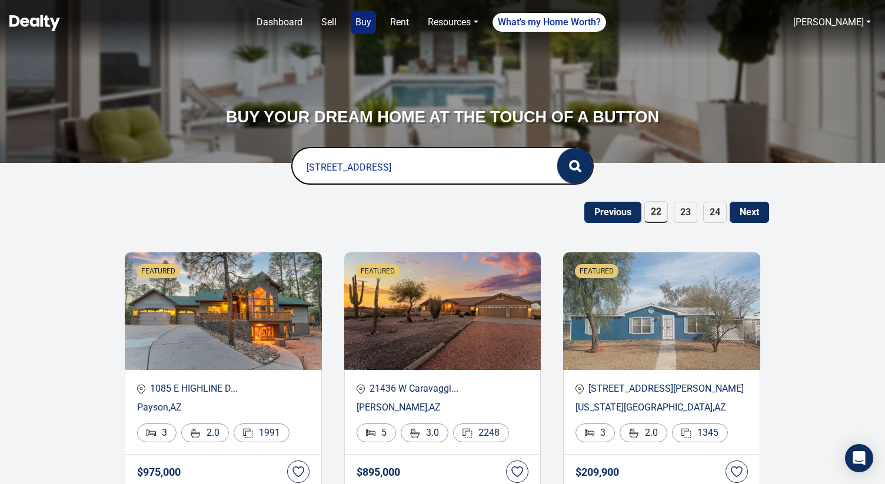
click at [569, 161] on icon "button" at bounding box center [575, 166] width 12 height 12
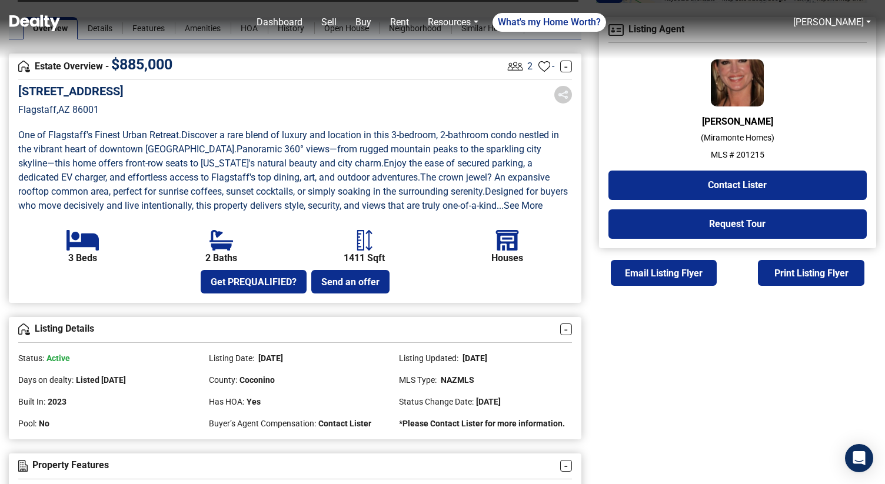
scroll to position [298, 0]
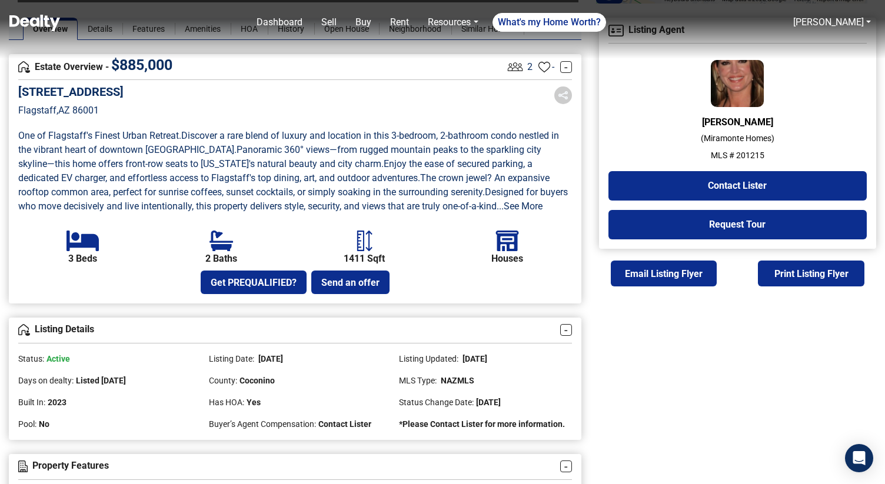
click at [752, 151] on p "MLS # 201215" at bounding box center [737, 155] width 258 height 12
